Goal: Information Seeking & Learning: Find specific fact

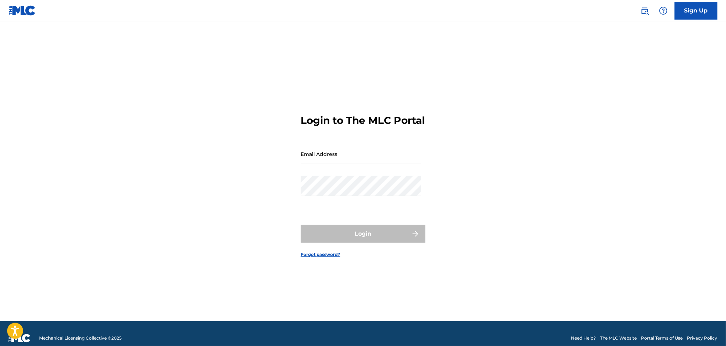
click at [641, 8] on img at bounding box center [645, 10] width 9 height 9
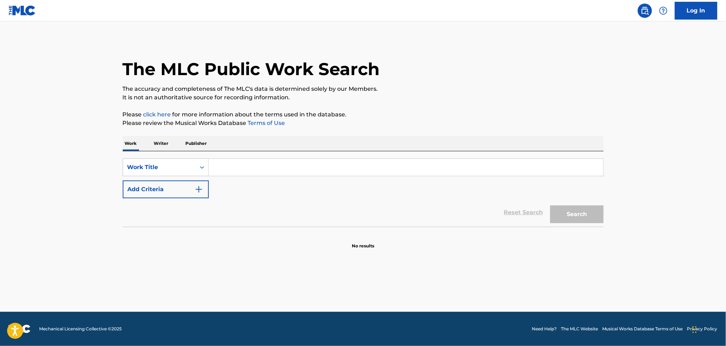
click at [169, 189] on button "Add Criteria" at bounding box center [166, 189] width 86 height 18
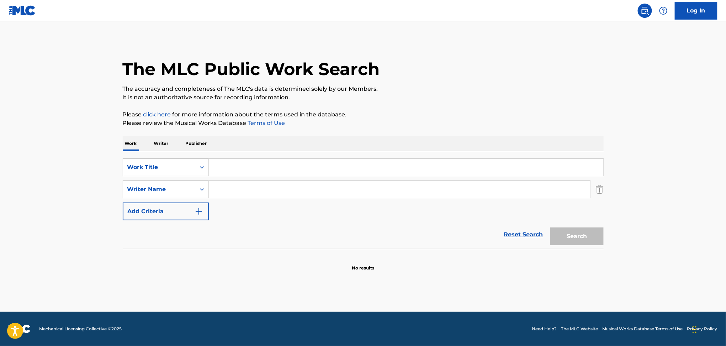
click at [232, 161] on input "Search Form" at bounding box center [406, 167] width 394 height 17
paste input "Critical 2 Stable"
type input "Critical 2 Stable"
click at [225, 186] on input "Search Form" at bounding box center [399, 189] width 381 height 17
click at [550, 227] on button "Search" at bounding box center [576, 236] width 53 height 18
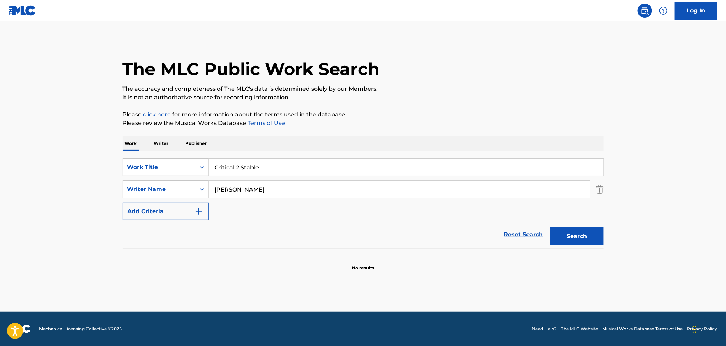
click at [232, 190] on input "[PERSON_NAME]" at bounding box center [399, 189] width 381 height 17
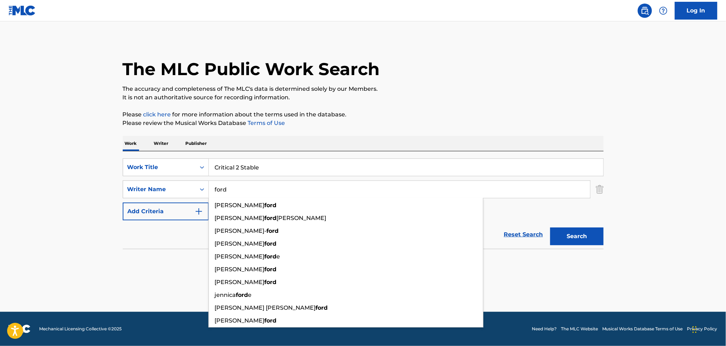
click at [550, 227] on button "Search" at bounding box center [576, 236] width 53 height 18
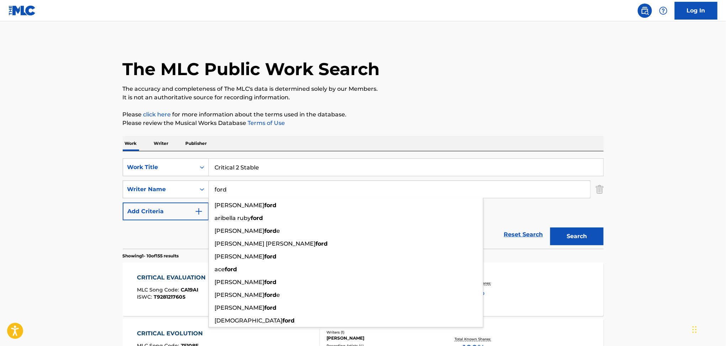
paste input "[PERSON_NAME]"
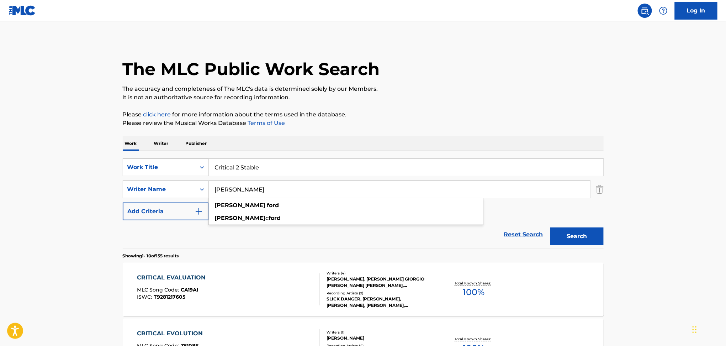
type input "[PERSON_NAME]"
click at [550, 227] on button "Search" at bounding box center [576, 236] width 53 height 18
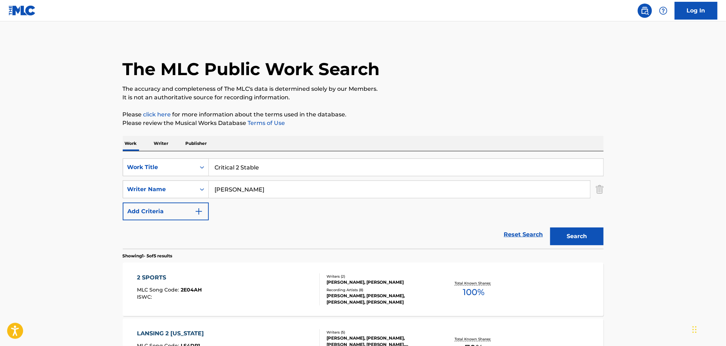
drag, startPoint x: 299, startPoint y: 164, endPoint x: 152, endPoint y: 179, distance: 148.3
click at [152, 179] on div "SearchWithCriteriab20b5a1e-47ea-42f9-9adf-bd3aa50afd1b Work Title Critical 2 St…" at bounding box center [363, 189] width 481 height 62
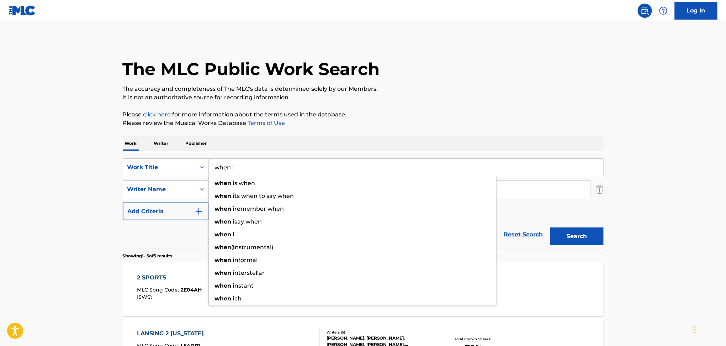
drag, startPoint x: 254, startPoint y: 159, endPoint x: 184, endPoint y: 179, distance: 73.3
click at [184, 179] on div "SearchWithCriteriab20b5a1e-47ea-42f9-9adf-bd3aa50afd1b Work Title when i when i…" at bounding box center [363, 189] width 481 height 62
paste input "When It's Time"
type input "When It's Time"
click at [550, 227] on button "Search" at bounding box center [576, 236] width 53 height 18
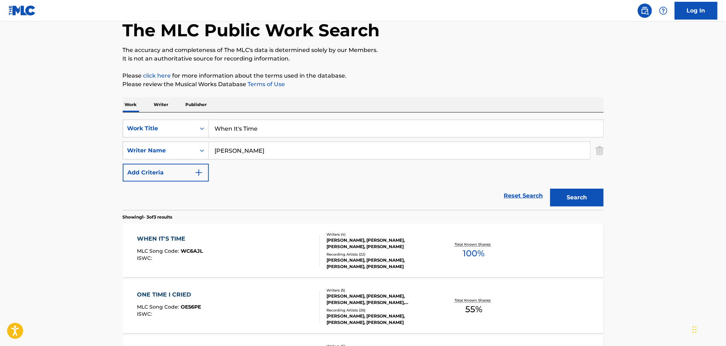
scroll to position [44, 0]
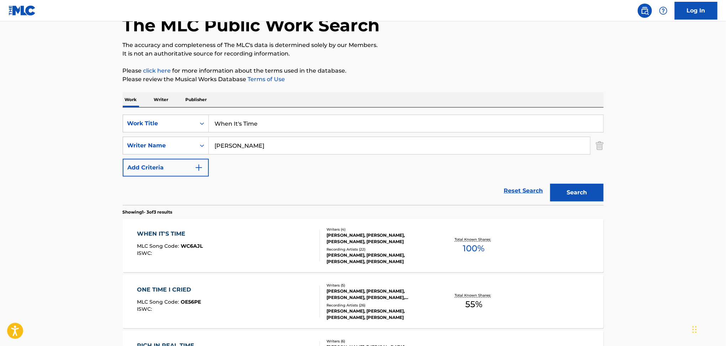
click at [255, 240] on div "WHEN IT'S TIME MLC Song Code : WC6AJL ISWC :" at bounding box center [228, 245] width 183 height 32
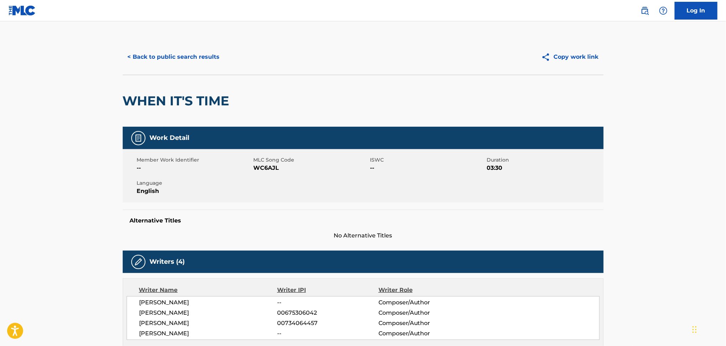
click at [200, 57] on button "< Back to public search results" at bounding box center [174, 57] width 102 height 18
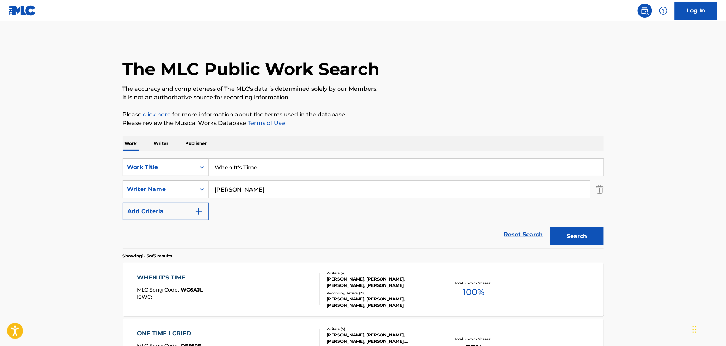
scroll to position [44, 0]
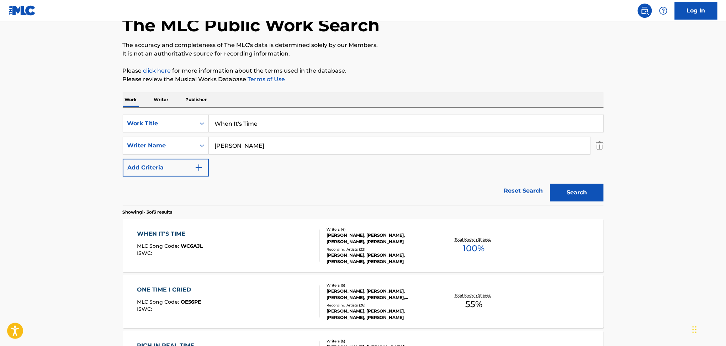
click at [207, 239] on div "WHEN IT'S TIME MLC Song Code : WC6AJL ISWC :" at bounding box center [228, 245] width 183 height 32
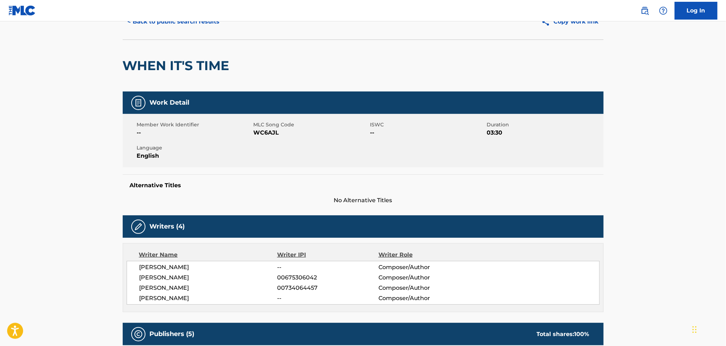
scroll to position [38, 0]
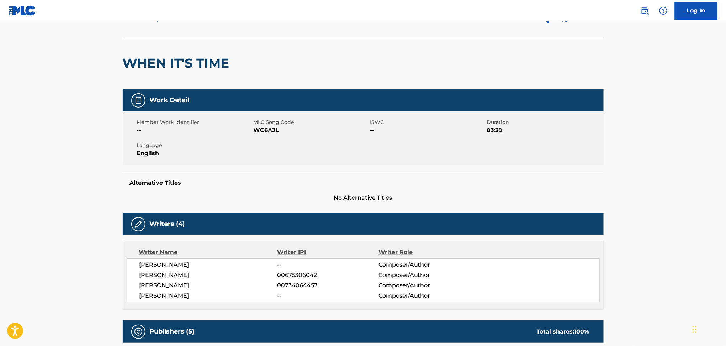
click at [154, 297] on span "[PERSON_NAME]" at bounding box center [208, 295] width 138 height 9
copy div "[PERSON_NAME]"
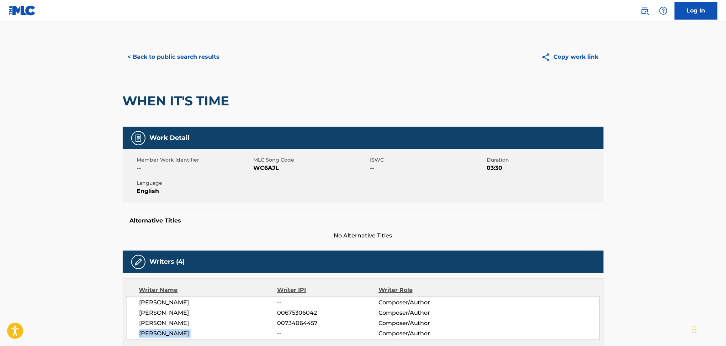
click at [144, 52] on button "< Back to public search results" at bounding box center [174, 57] width 102 height 18
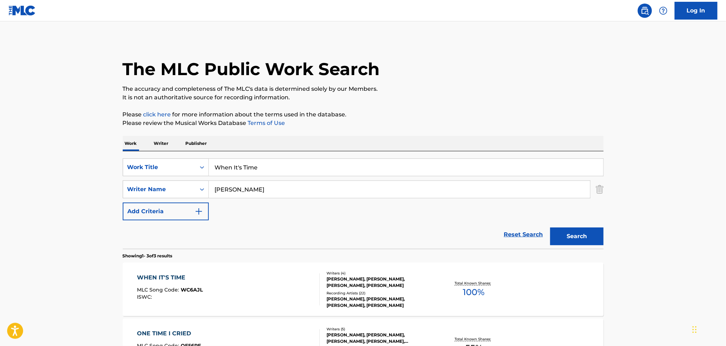
scroll to position [44, 0]
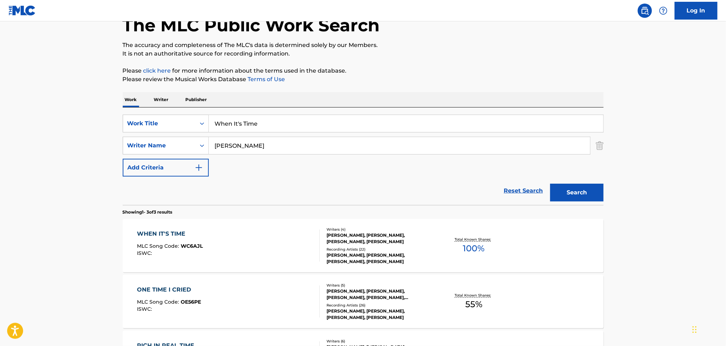
click at [237, 124] on input "When It's Time" at bounding box center [406, 123] width 394 height 17
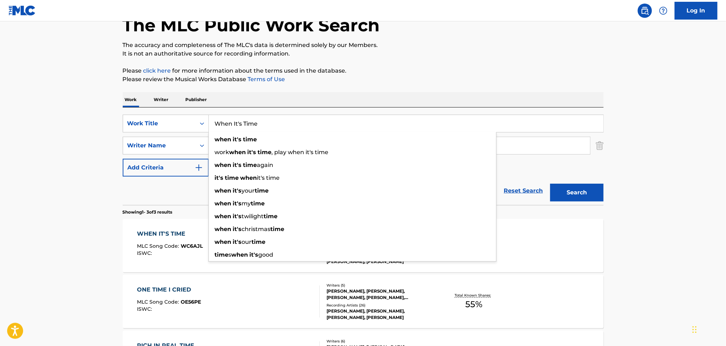
click at [237, 124] on input "When It's Time" at bounding box center [406, 123] width 394 height 17
paste input "All Ten"
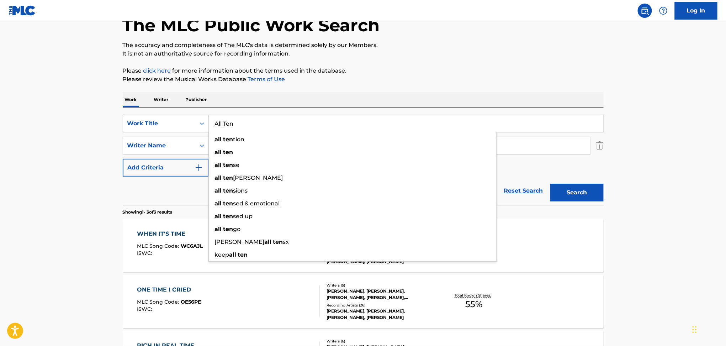
type input "All Ten"
click at [188, 177] on div "Reset Search Search" at bounding box center [363, 190] width 481 height 28
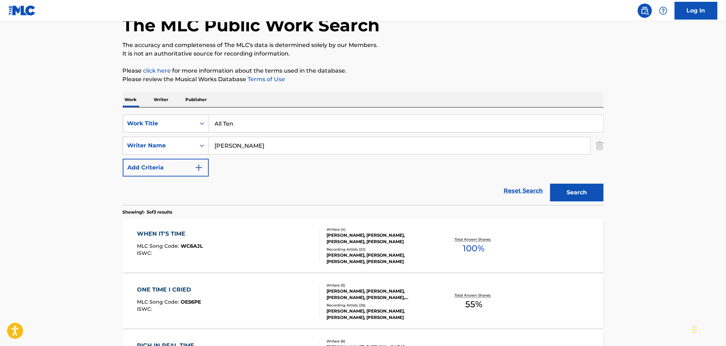
click at [234, 144] on input "[PERSON_NAME]" at bounding box center [399, 145] width 381 height 17
paste input "[PERSON_NAME]"
type input "[PERSON_NAME]"
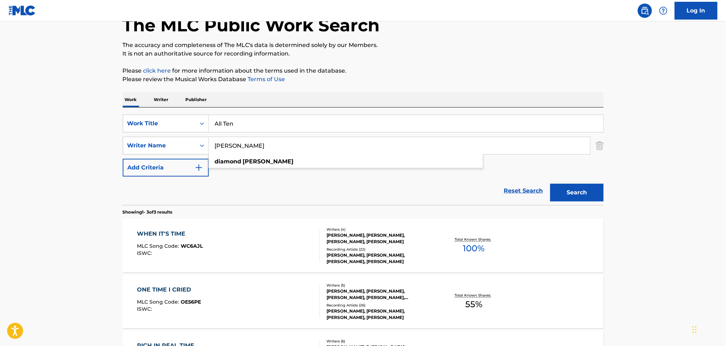
click at [555, 190] on button "Search" at bounding box center [576, 193] width 53 height 18
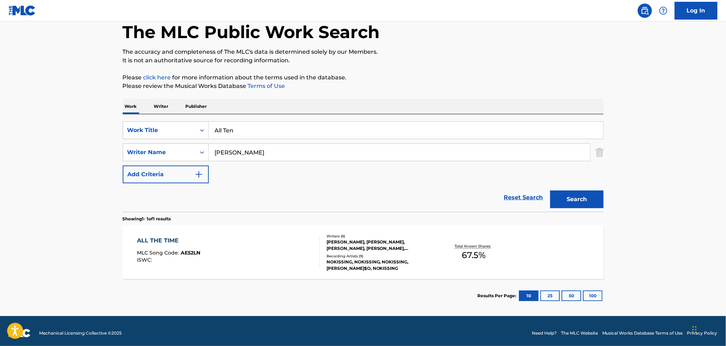
scroll to position [41, 0]
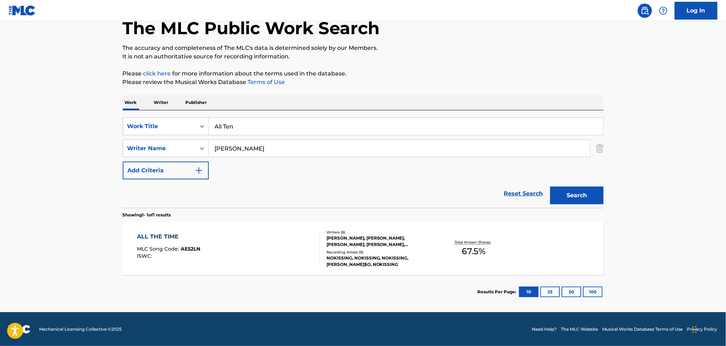
click at [257, 239] on div "ALL THE TIME MLC Song Code : AE52LN ISWC :" at bounding box center [228, 248] width 183 height 32
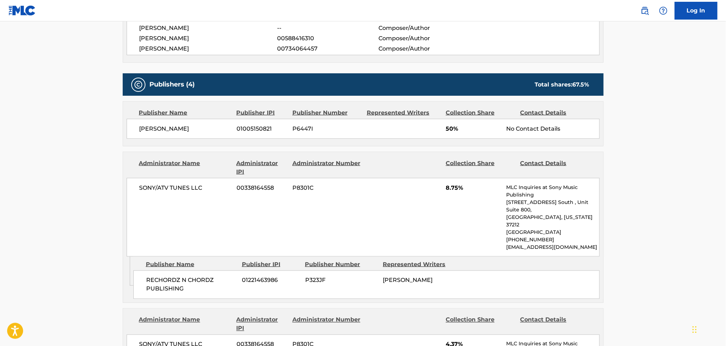
scroll to position [325, 0]
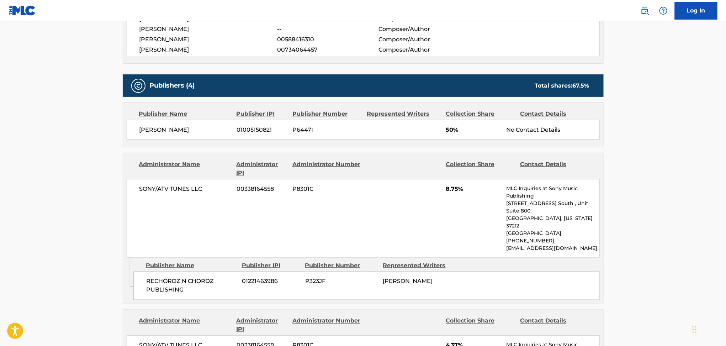
click at [257, 239] on div "SONY/ATV TUNES LLC 00338164558 P8301C 8.75% MLC Inquiries at Sony Music Publish…" at bounding box center [363, 218] width 473 height 79
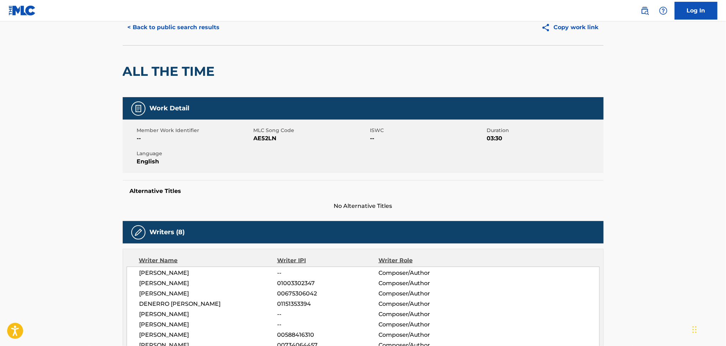
scroll to position [0, 0]
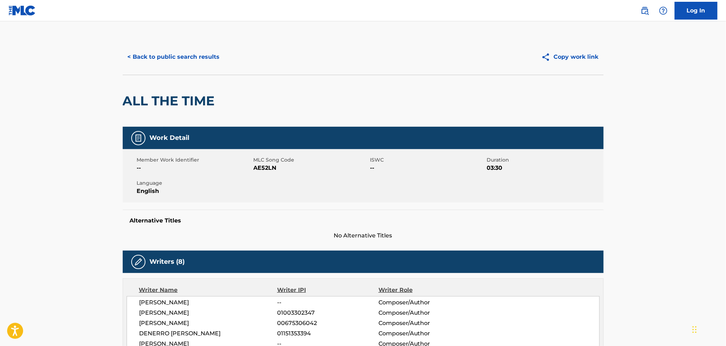
click at [209, 54] on button "< Back to public search results" at bounding box center [174, 57] width 102 height 18
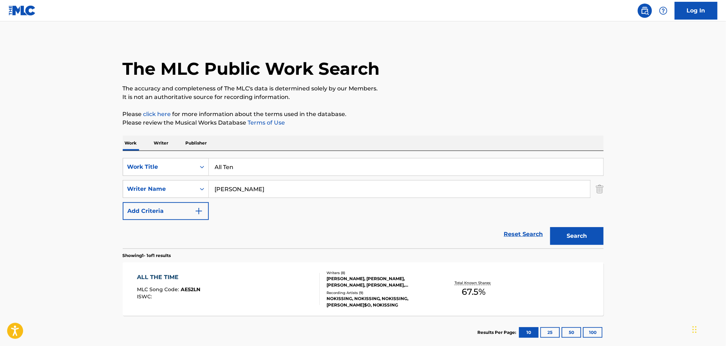
click at [226, 162] on input "All Ten" at bounding box center [406, 166] width 394 height 17
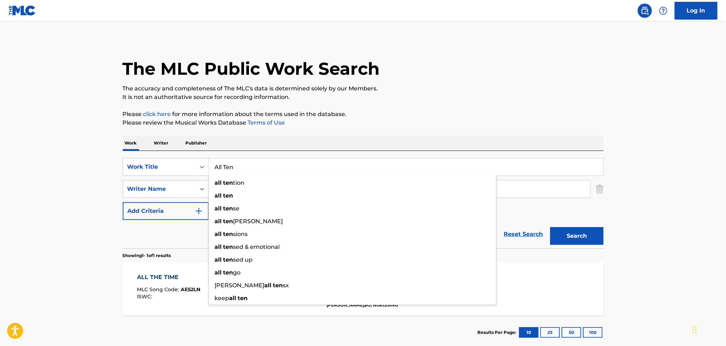
paste input "Famished"
type input "Famished"
click at [550, 227] on button "Search" at bounding box center [576, 236] width 53 height 18
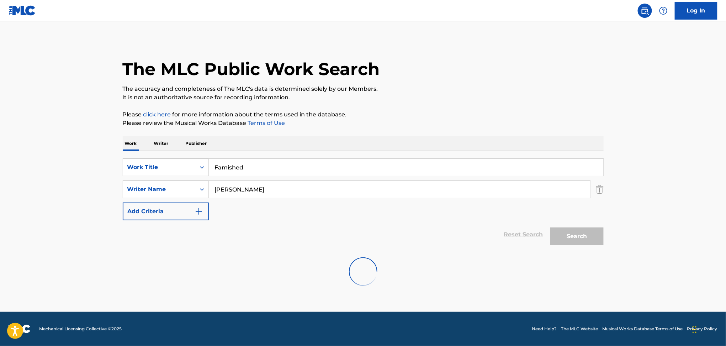
scroll to position [0, 0]
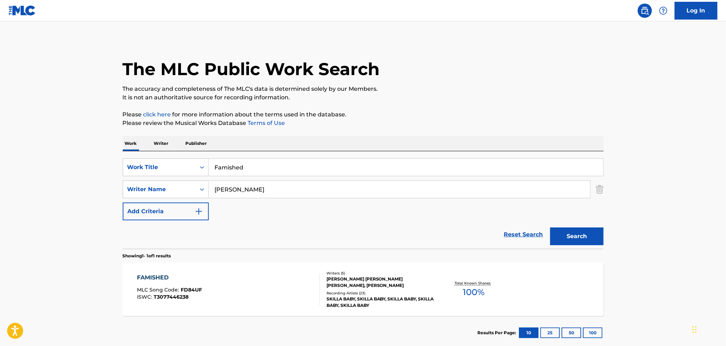
click at [240, 299] on div "FAMISHED MLC Song Code : FD84UF ISWC : T3077446238" at bounding box center [228, 289] width 183 height 32
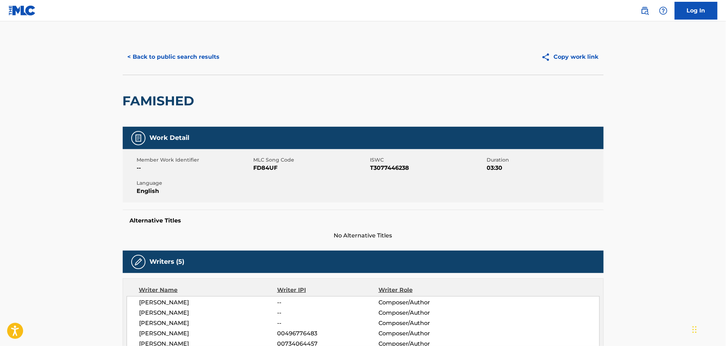
click at [144, 58] on button "< Back to public search results" at bounding box center [174, 57] width 102 height 18
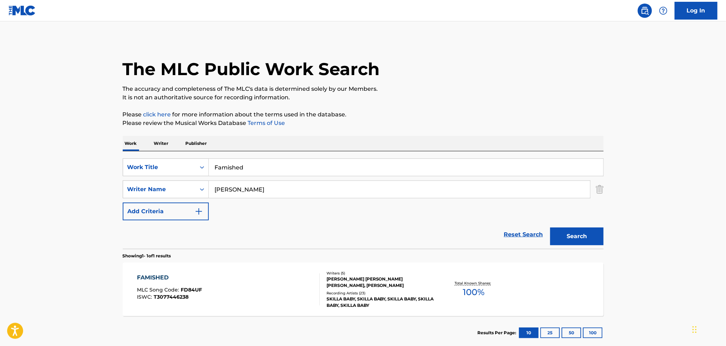
click at [235, 166] on input "Famished" at bounding box center [406, 167] width 394 height 17
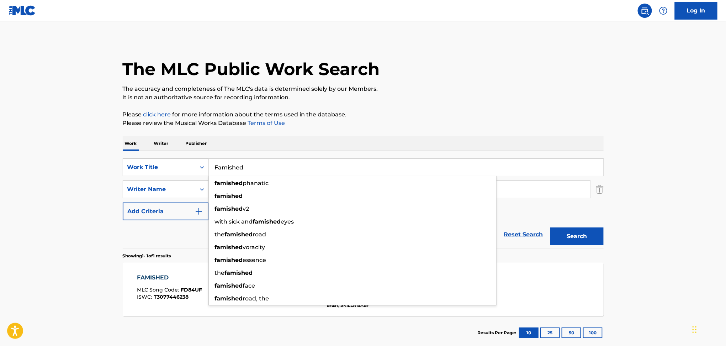
paste input "TS3"
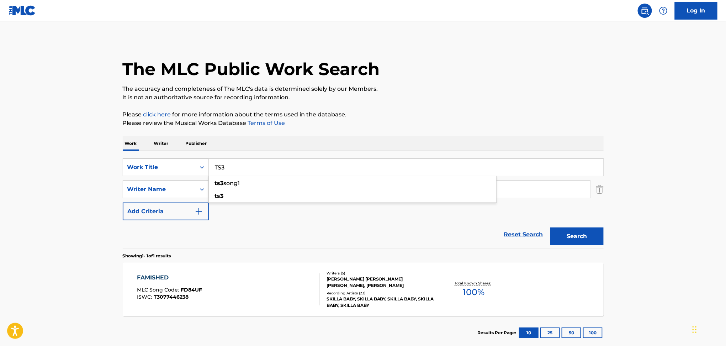
click at [550, 227] on button "Search" at bounding box center [576, 236] width 53 height 18
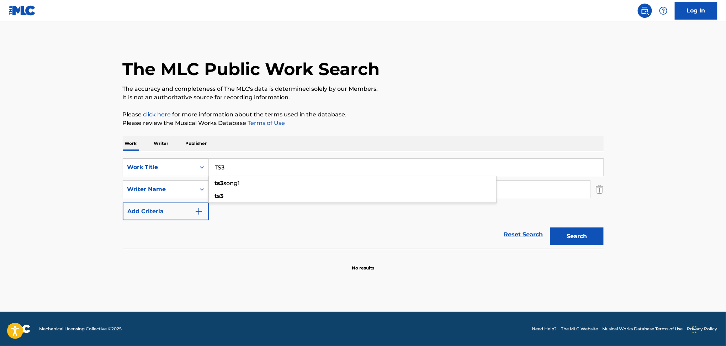
click at [221, 170] on input "TS3" at bounding box center [406, 167] width 394 height 17
paste input "2AM In [GEOGRAPHIC_DATA]"
type input "2AM In [GEOGRAPHIC_DATA]"
click at [550, 227] on button "Search" at bounding box center [576, 236] width 53 height 18
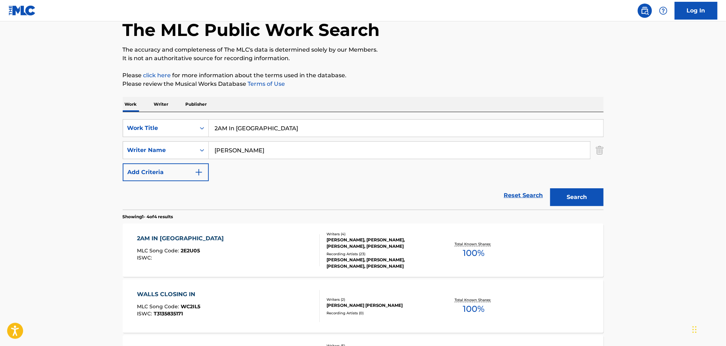
scroll to position [40, 0]
click at [284, 230] on div "2AM IN HOUSTON MLC Song Code : 2E2U05 ISWC : Writers ( 4 ) [PERSON_NAME], [PERS…" at bounding box center [363, 249] width 481 height 53
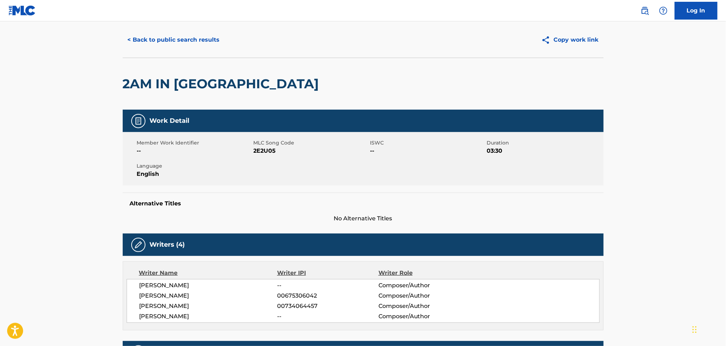
scroll to position [15, 0]
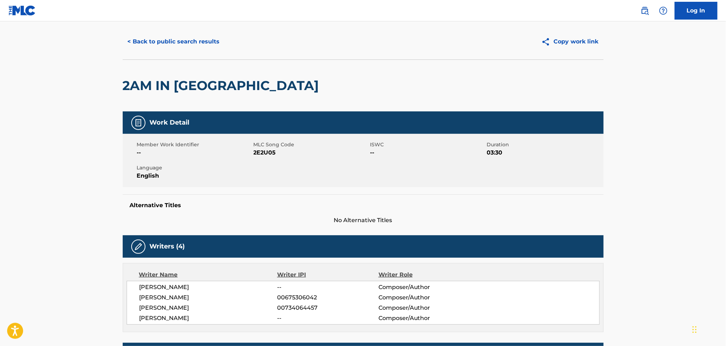
click at [177, 47] on button "< Back to public search results" at bounding box center [174, 42] width 102 height 18
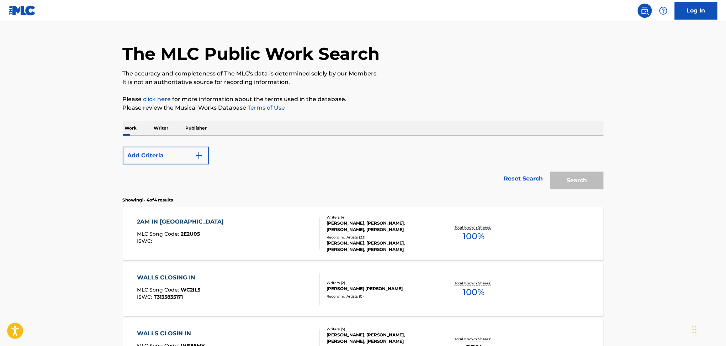
scroll to position [40, 0]
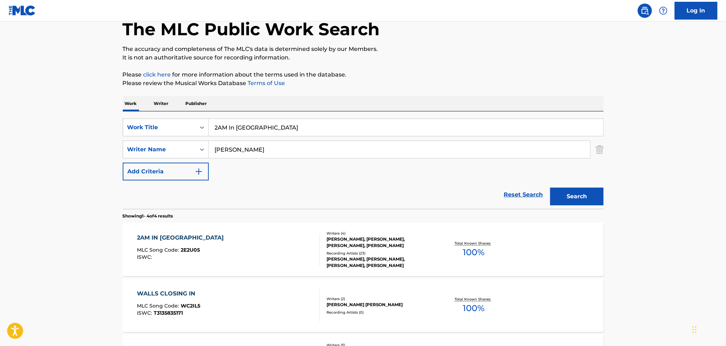
click at [224, 126] on input "2AM In [GEOGRAPHIC_DATA]" at bounding box center [406, 127] width 394 height 17
paste input "Jayla"
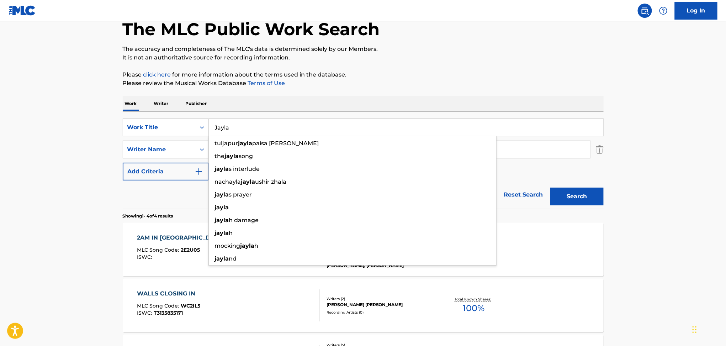
type input "Jayla"
click at [550, 187] on button "Search" at bounding box center [576, 196] width 53 height 18
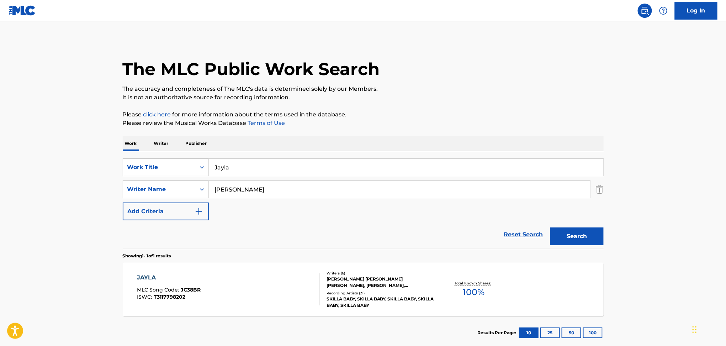
click at [225, 273] on div "JAYLA MLC Song Code : JC38BR ISWC : T3117798202" at bounding box center [228, 289] width 183 height 32
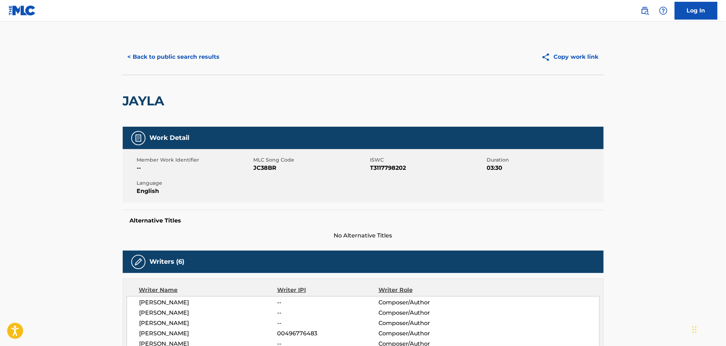
click at [185, 61] on button "< Back to public search results" at bounding box center [174, 57] width 102 height 18
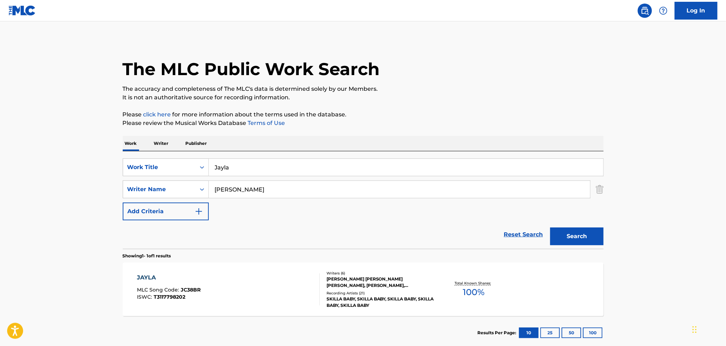
click at [228, 191] on input "[PERSON_NAME]" at bounding box center [399, 189] width 381 height 17
paste input "Not Me"
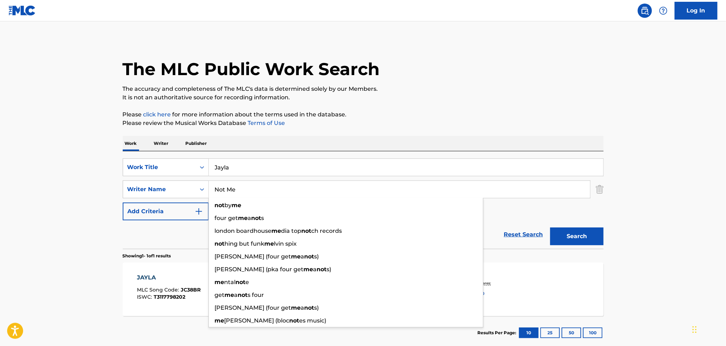
type input "[PERSON_NAME]"
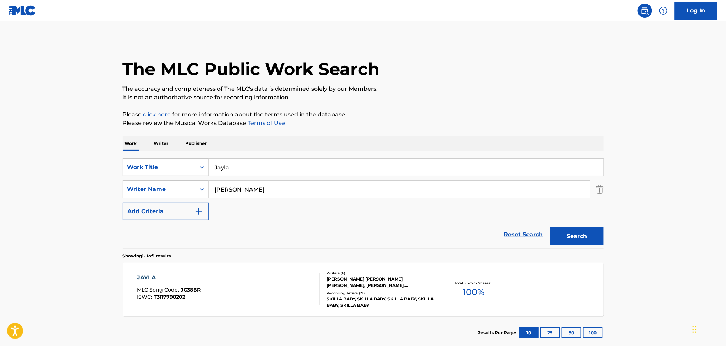
click at [228, 164] on input "Jayla" at bounding box center [406, 167] width 394 height 17
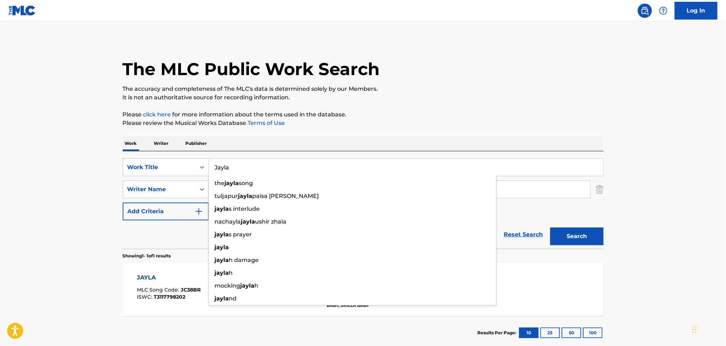
paste input "Not Me"
type input "Not Me"
click at [550, 227] on button "Search" at bounding box center [576, 236] width 53 height 18
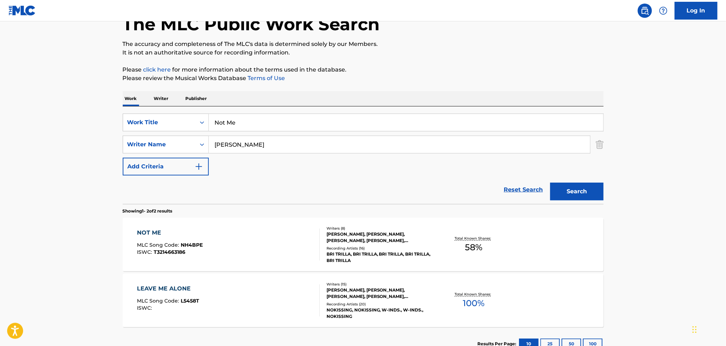
scroll to position [46, 0]
click at [271, 228] on div "NOT ME MLC Song Code : NH4BPE ISWC : T3214663186" at bounding box center [228, 244] width 183 height 32
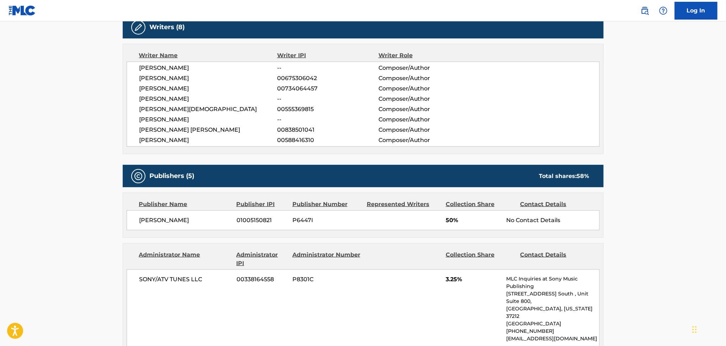
scroll to position [217, 0]
